Goal: Transaction & Acquisition: Purchase product/service

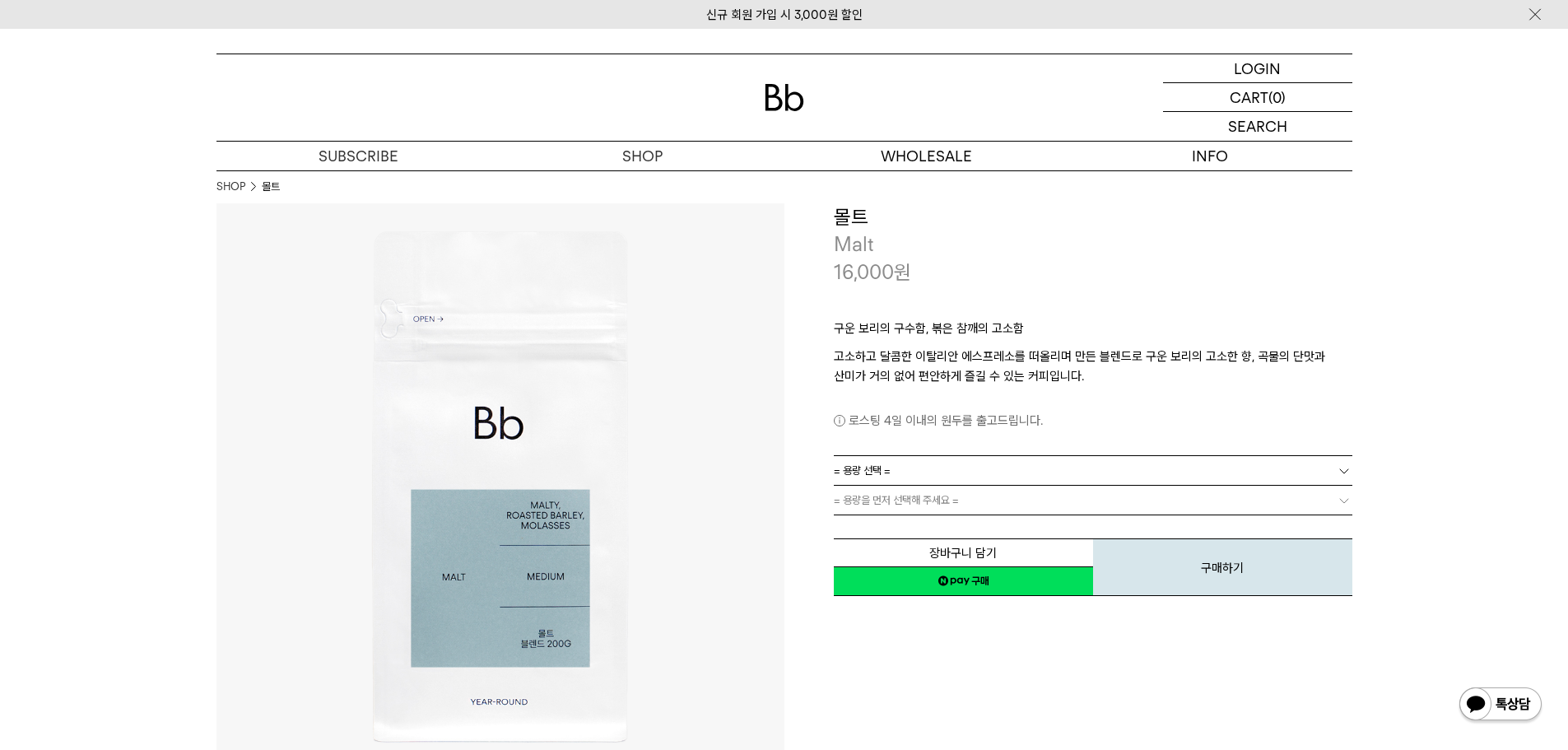
click at [990, 474] on link "= 용량 선택 =" at bounding box center [1093, 470] width 519 height 28
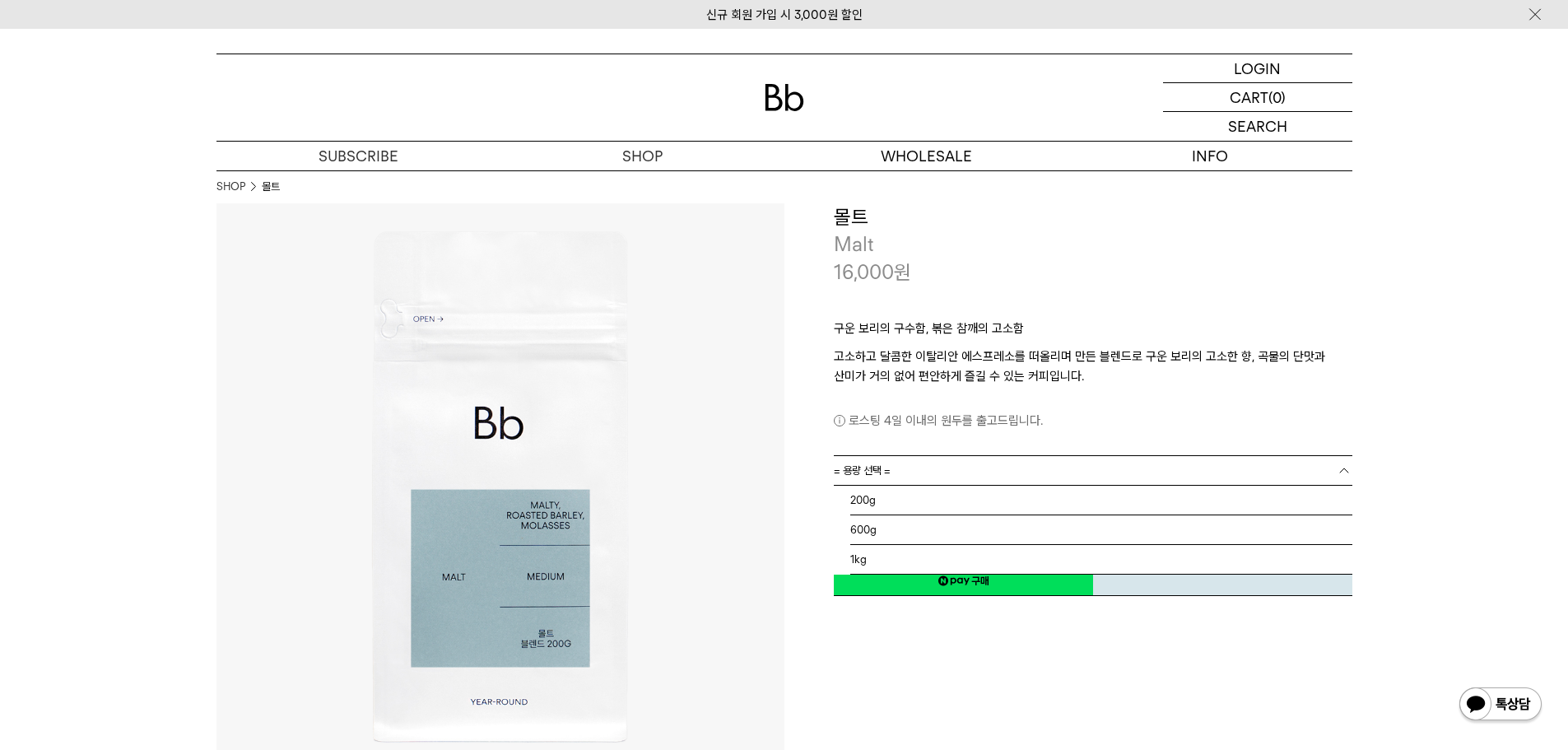
click at [988, 478] on link "= 용량 선택 =" at bounding box center [1093, 470] width 519 height 28
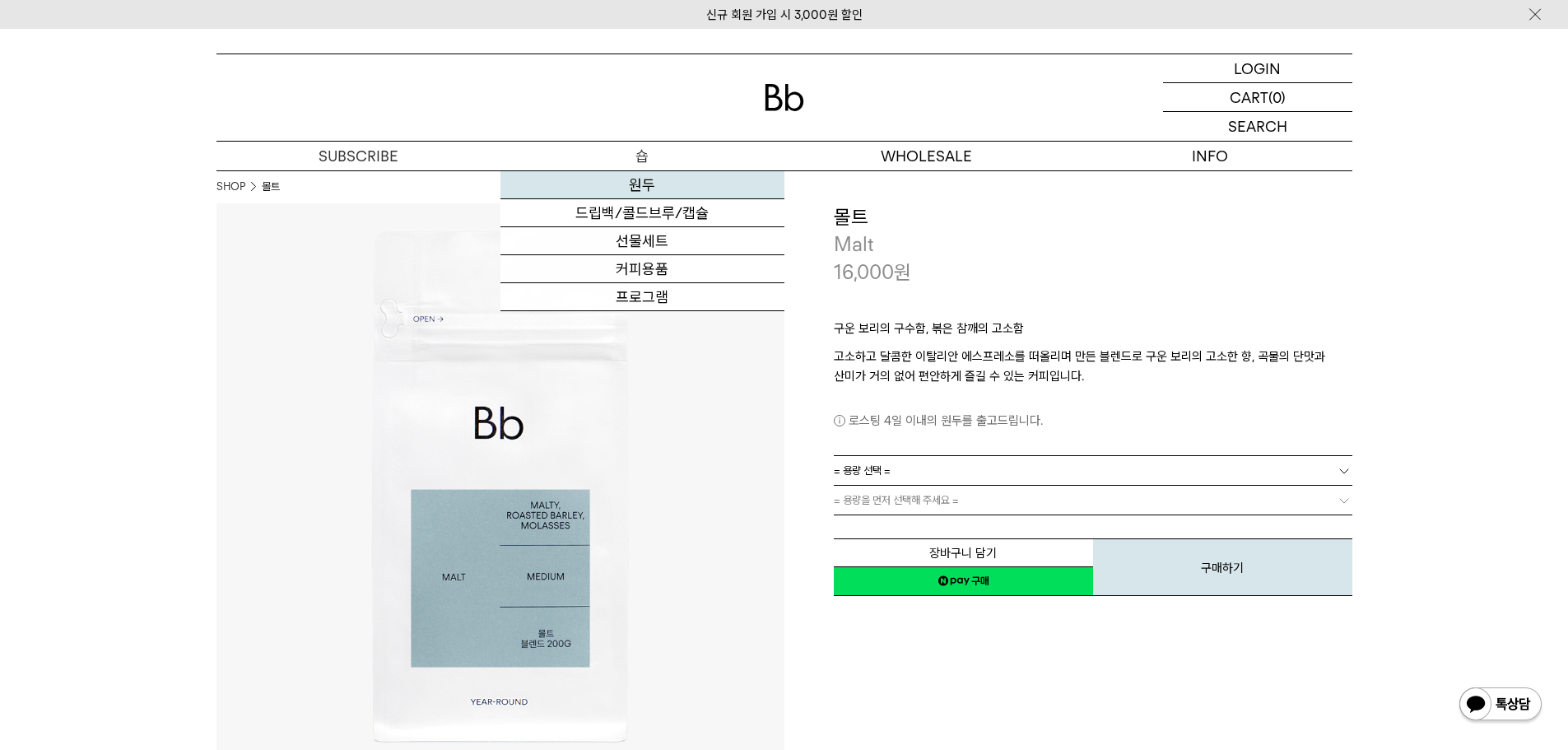
click at [652, 192] on link "원두" at bounding box center [642, 184] width 284 height 28
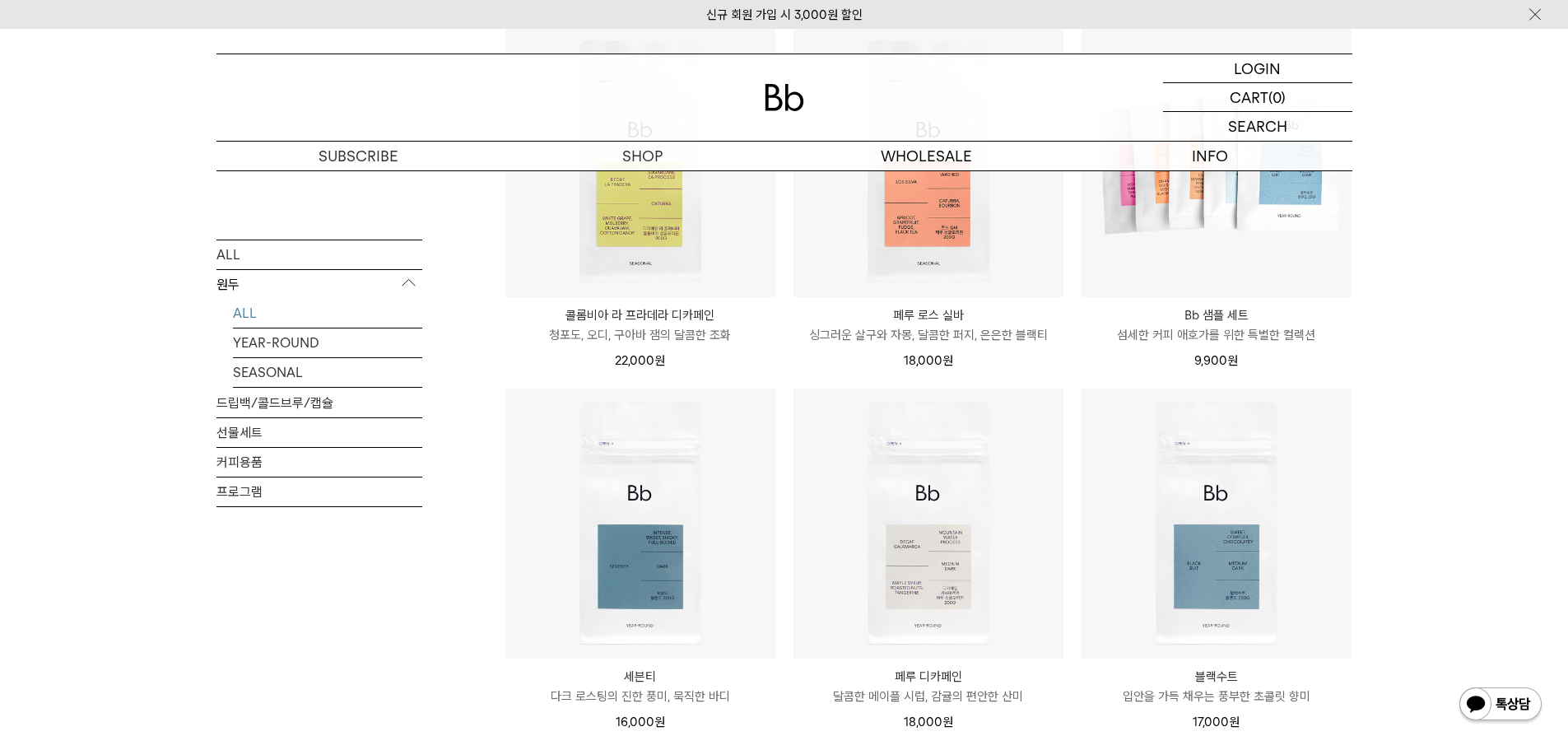
scroll to position [987, 0]
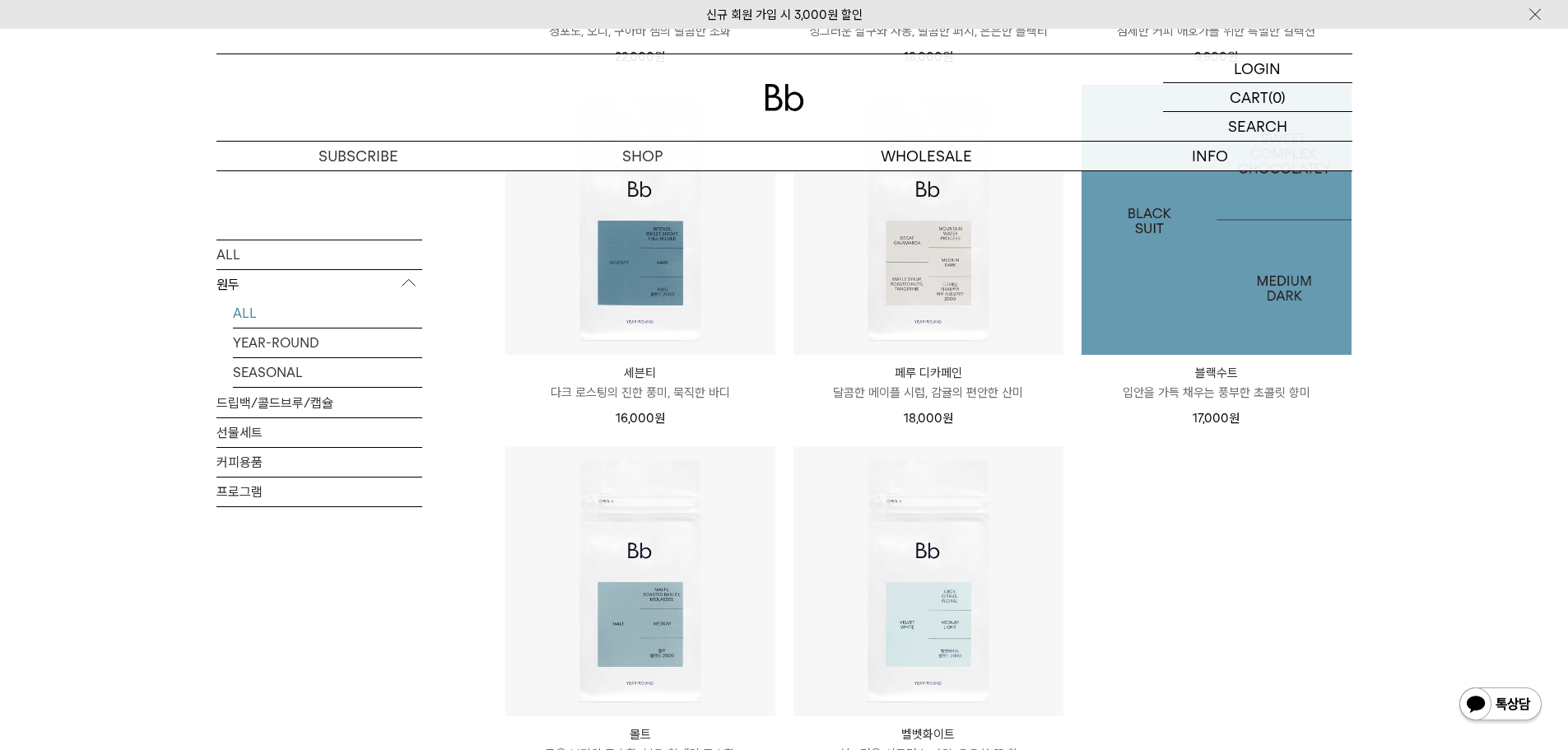
click at [1233, 286] on img at bounding box center [1217, 219] width 270 height 270
